Goal: Task Accomplishment & Management: Manage account settings

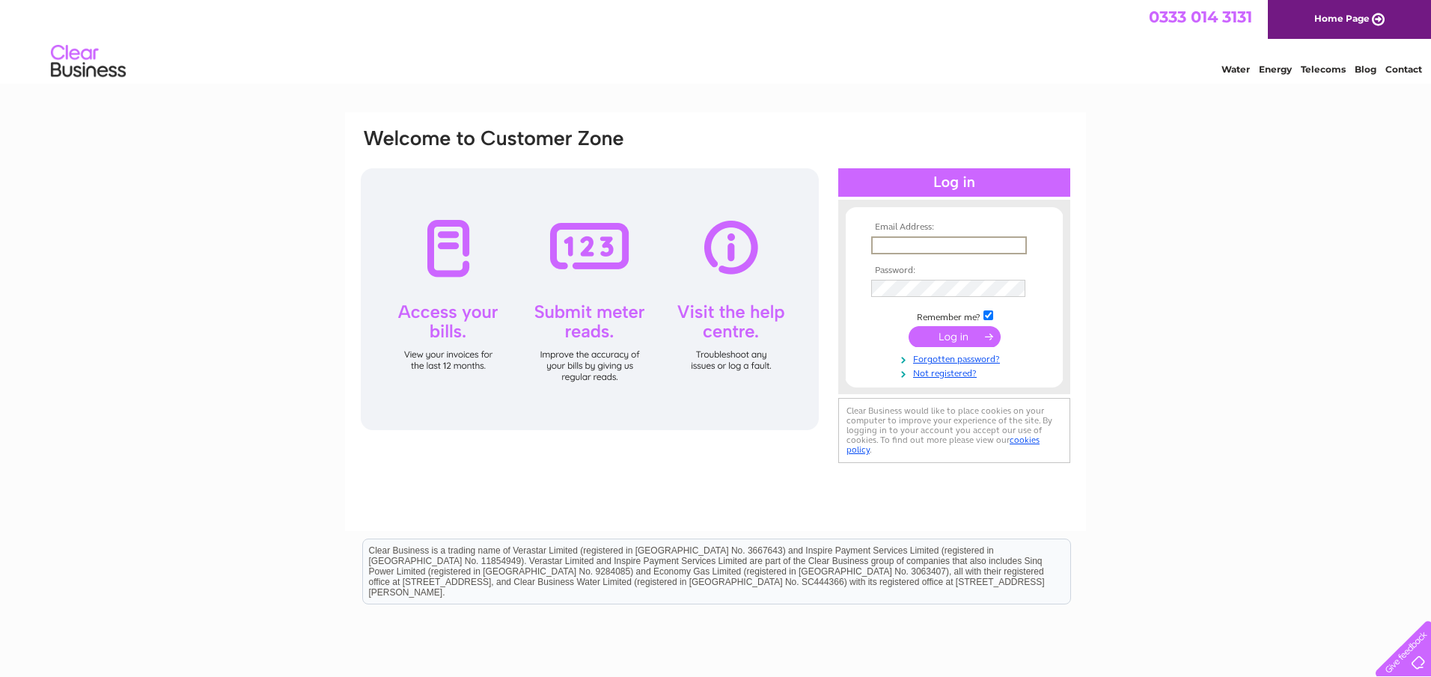
type input "[EMAIL_ADDRESS][DOMAIN_NAME]"
click at [954, 335] on input "submit" at bounding box center [954, 336] width 92 height 21
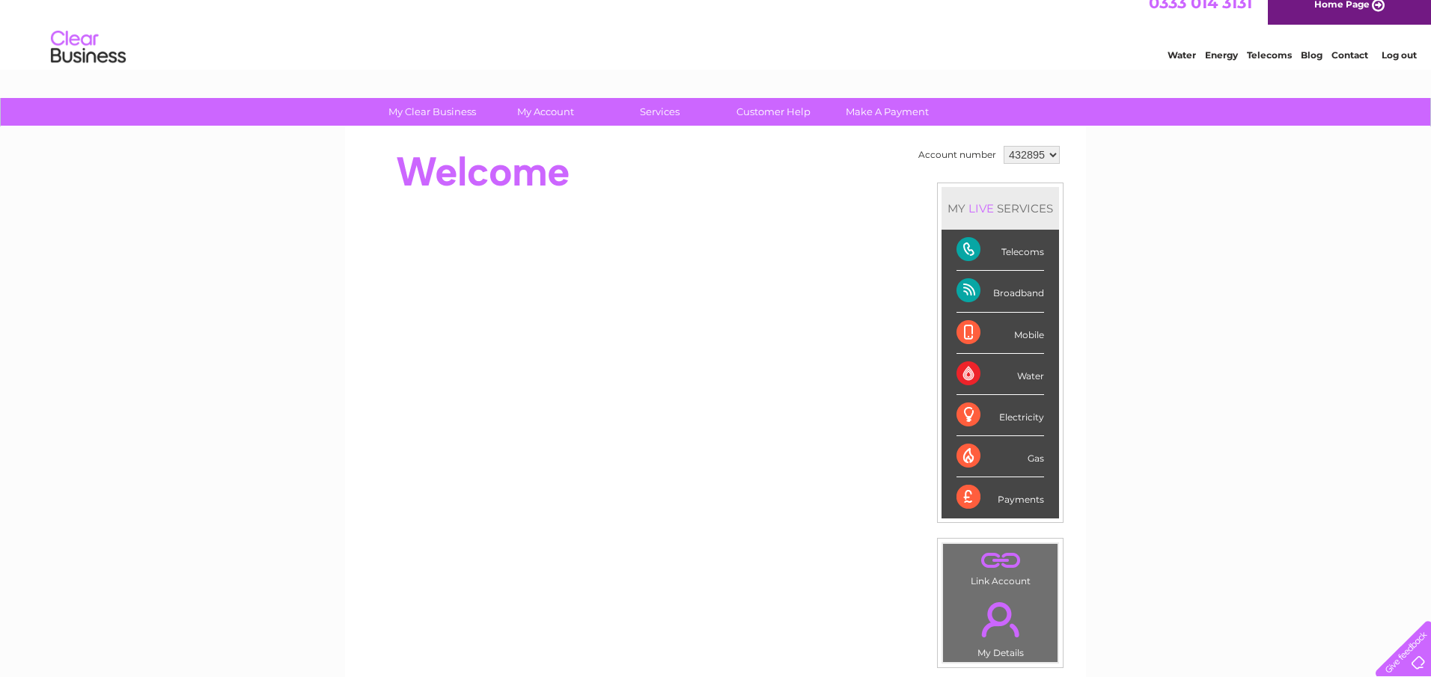
scroll to position [19, 0]
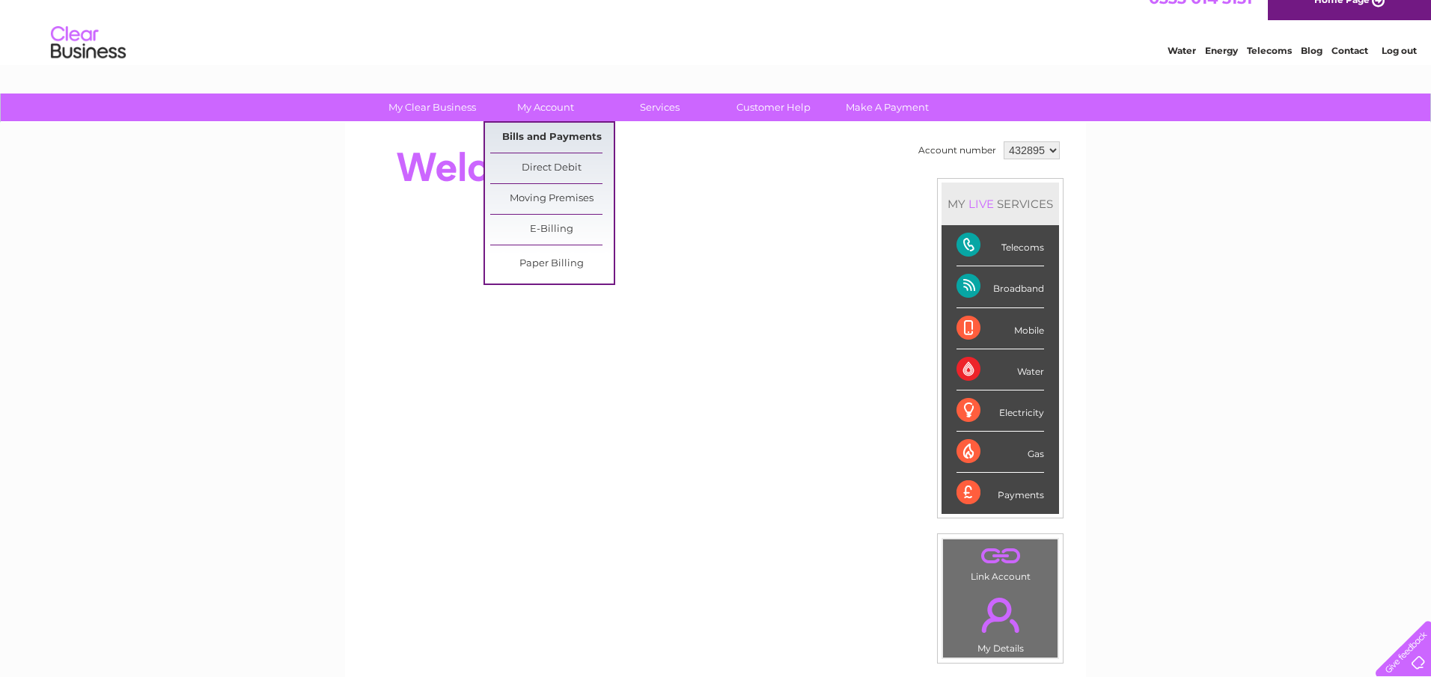
click at [523, 131] on link "Bills and Payments" at bounding box center [551, 138] width 123 height 30
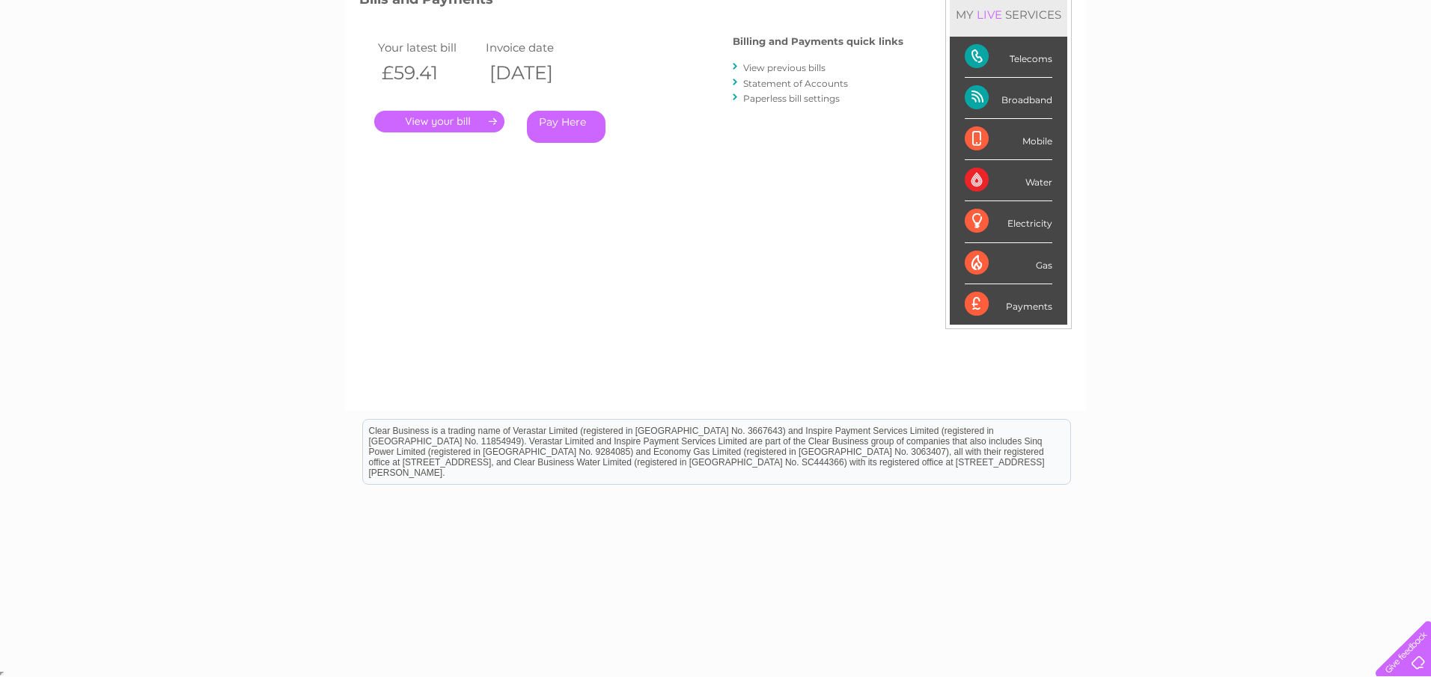
scroll to position [224, 0]
click at [480, 117] on link "." at bounding box center [439, 122] width 130 height 22
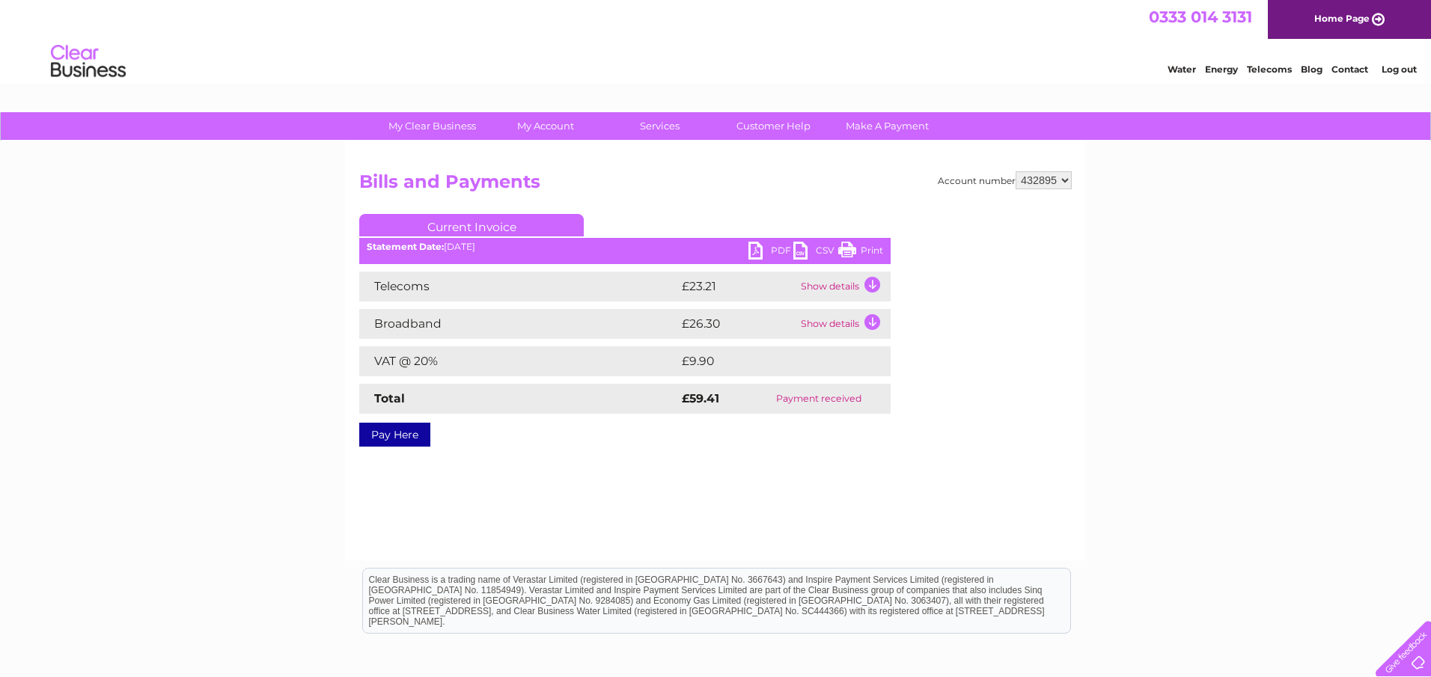
click at [763, 249] on link "PDF" at bounding box center [770, 253] width 45 height 22
